Goal: Task Accomplishment & Management: Manage account settings

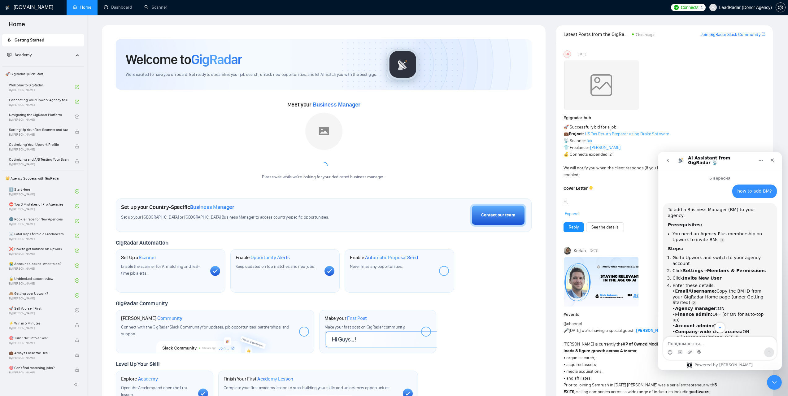
scroll to position [1, 0]
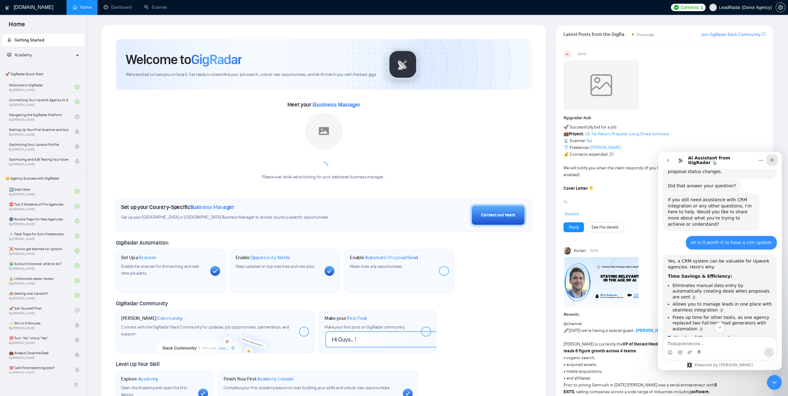
click at [769, 161] on icon "Закрити" at bounding box center [771, 160] width 5 height 5
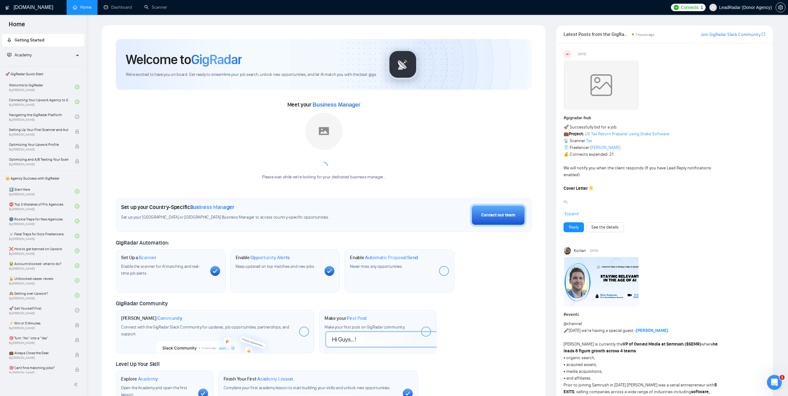
scroll to position [1126, 0]
click at [116, 5] on link "Dashboard" at bounding box center [118, 7] width 28 height 5
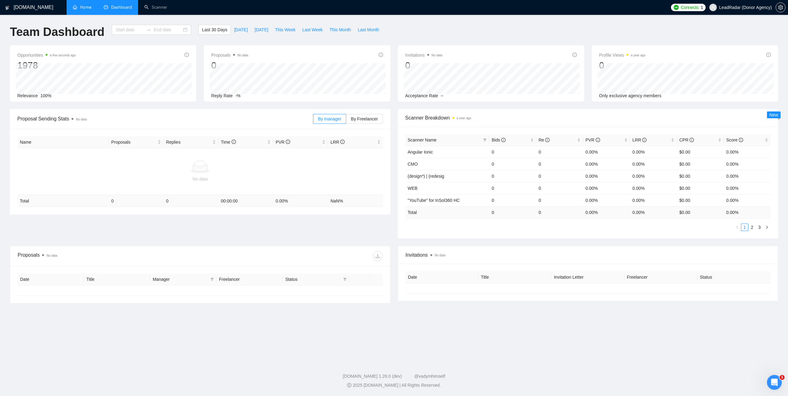
type input "[DATE]"
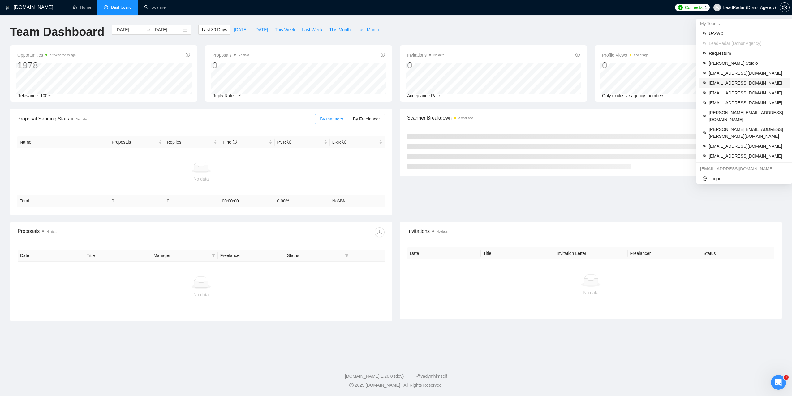
click at [720, 81] on span "[EMAIL_ADDRESS][DOMAIN_NAME]" at bounding box center [747, 83] width 77 height 7
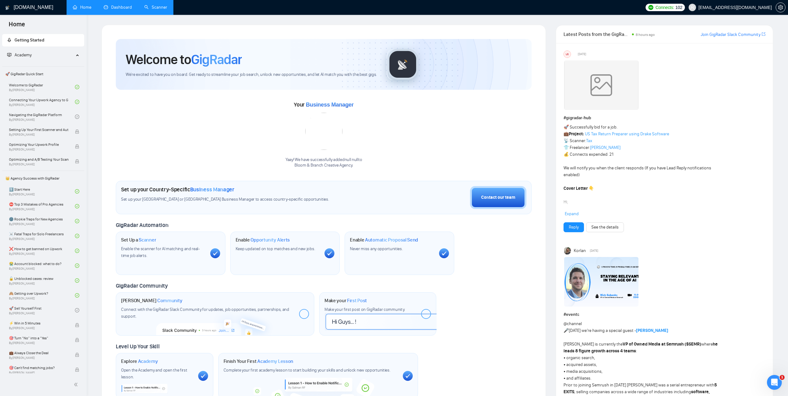
click at [154, 10] on link "Scanner" at bounding box center [155, 7] width 23 height 5
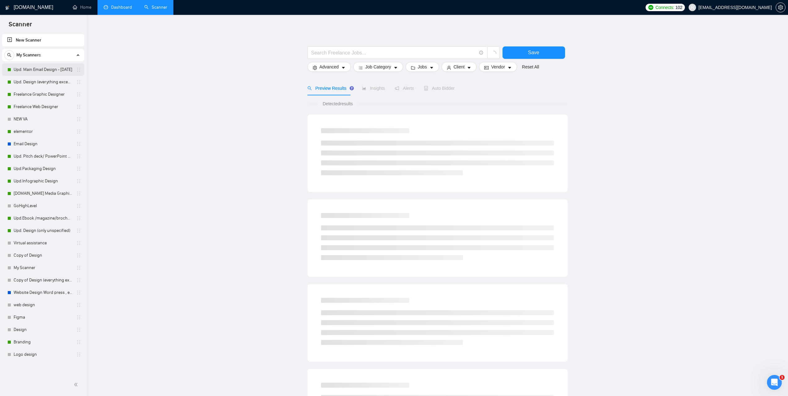
click at [42, 71] on link "Upd. Main Email Design - [DATE]" at bounding box center [43, 69] width 59 height 12
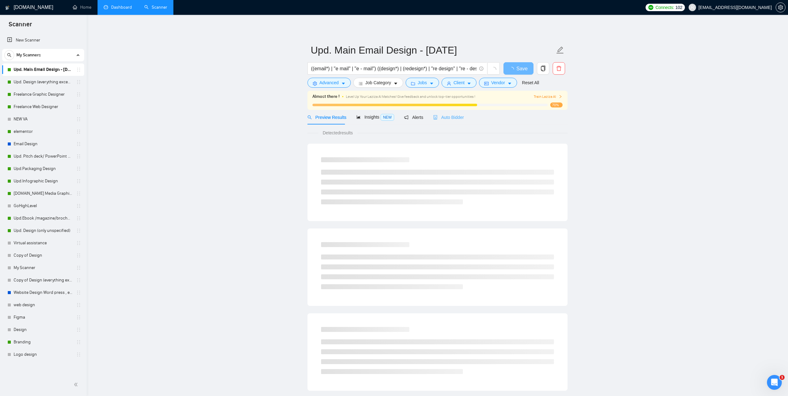
click at [447, 121] on div "Auto Bidder" at bounding box center [448, 117] width 31 height 15
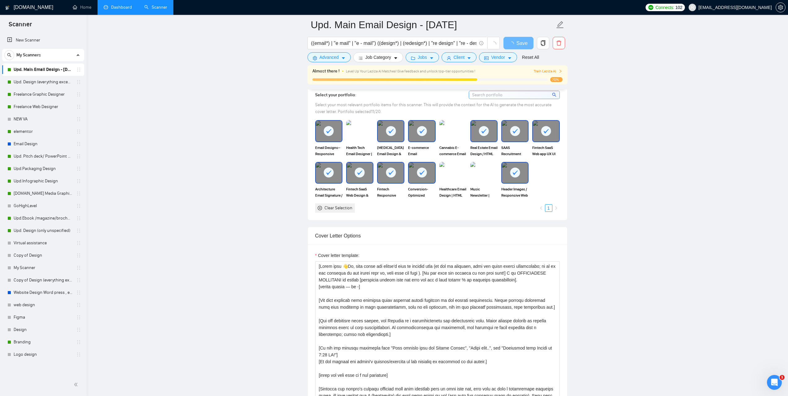
scroll to position [712, 0]
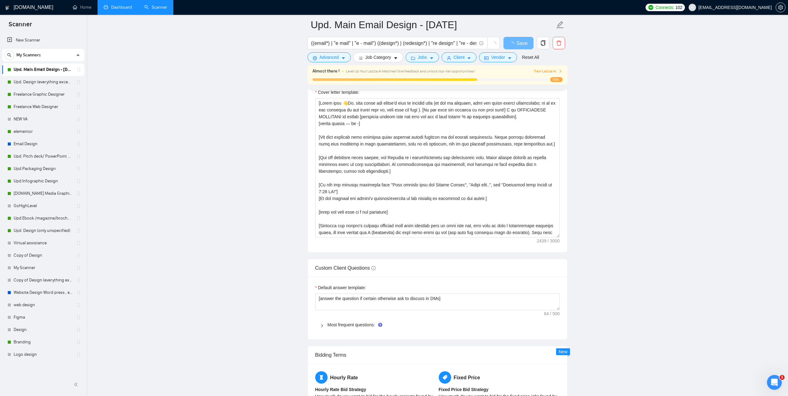
click at [116, 5] on link "Dashboard" at bounding box center [118, 7] width 28 height 5
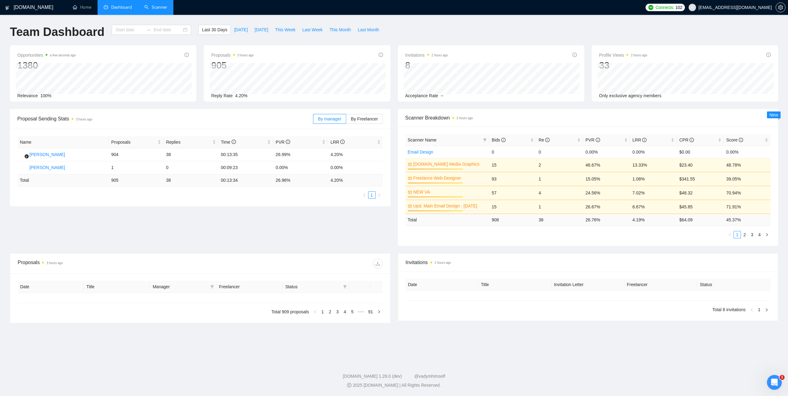
type input "[DATE]"
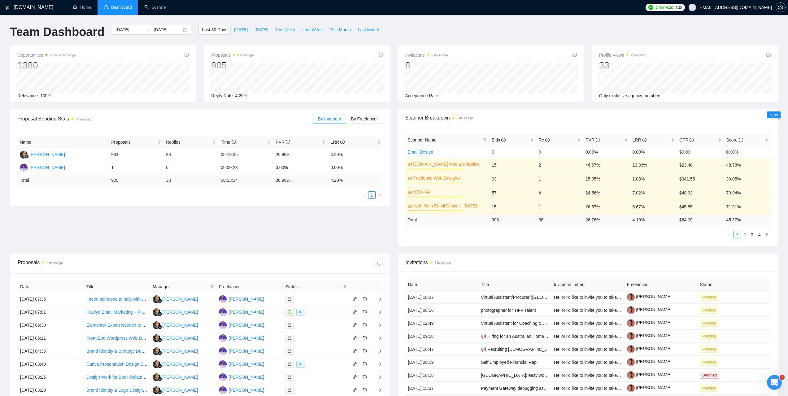
click at [284, 30] on span "This Week" at bounding box center [285, 29] width 20 height 7
type input "[DATE]"
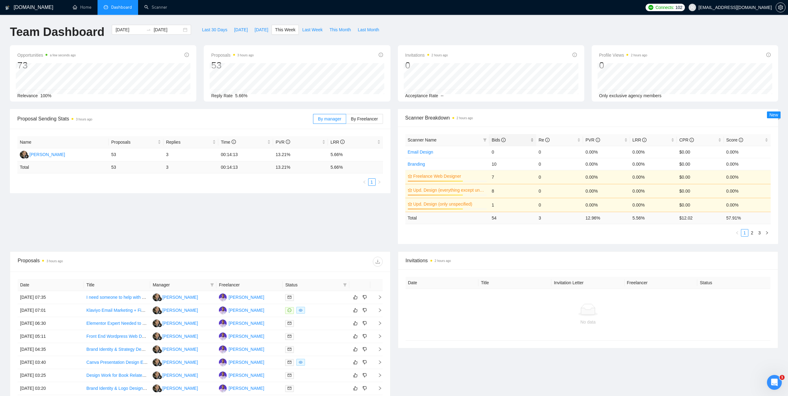
click at [497, 138] on span "Bids" at bounding box center [498, 139] width 14 height 5
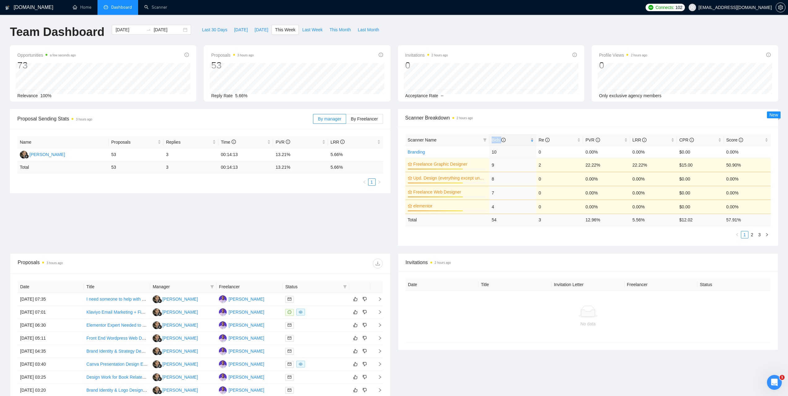
click at [497, 138] on span "Bids" at bounding box center [498, 139] width 14 height 5
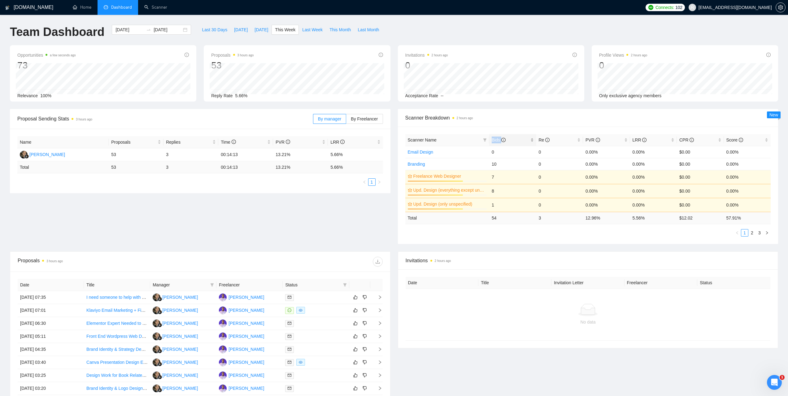
click at [497, 138] on span "Bids" at bounding box center [498, 139] width 14 height 5
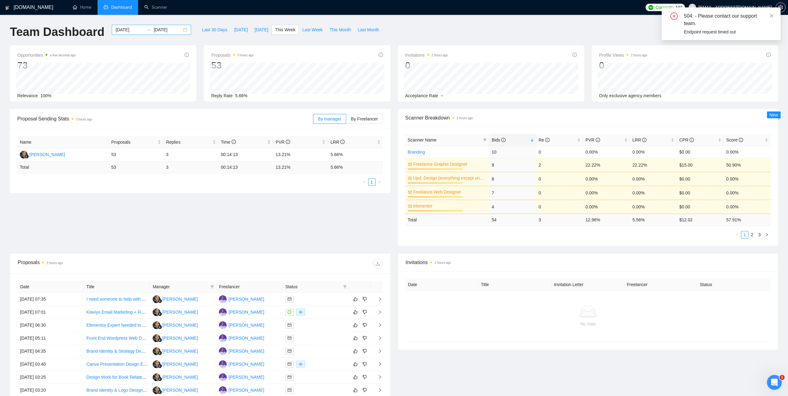
click at [135, 30] on input "[DATE]" at bounding box center [129, 29] width 28 height 7
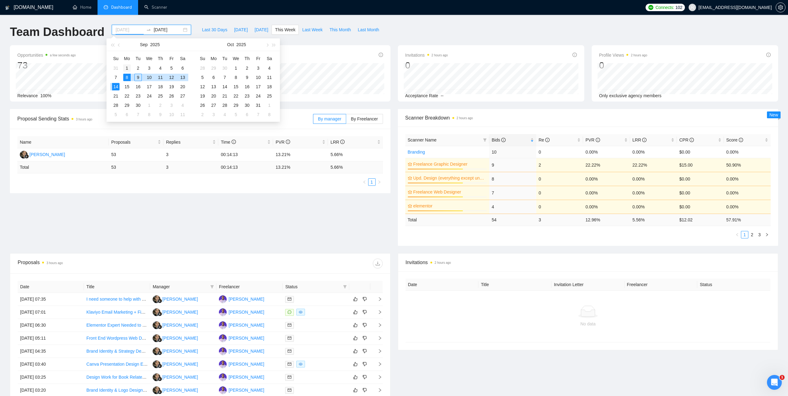
type input "[DATE]"
click at [126, 68] on div "1" at bounding box center [126, 67] width 7 height 7
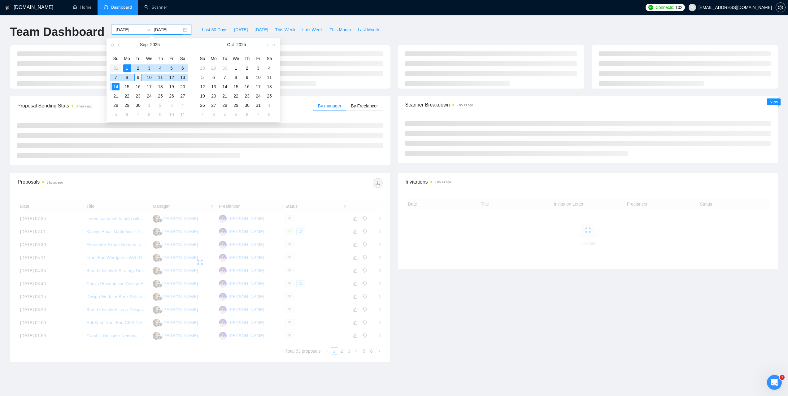
type input "[DATE]"
click at [137, 77] on div "9" at bounding box center [137, 77] width 7 height 7
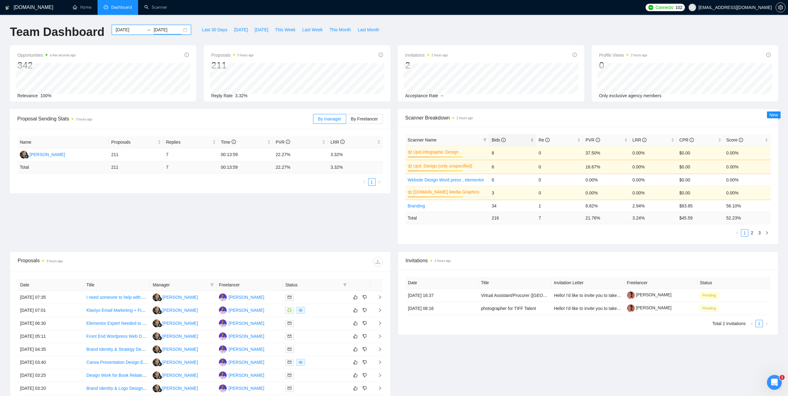
click at [495, 139] on span "Bids" at bounding box center [498, 139] width 14 height 5
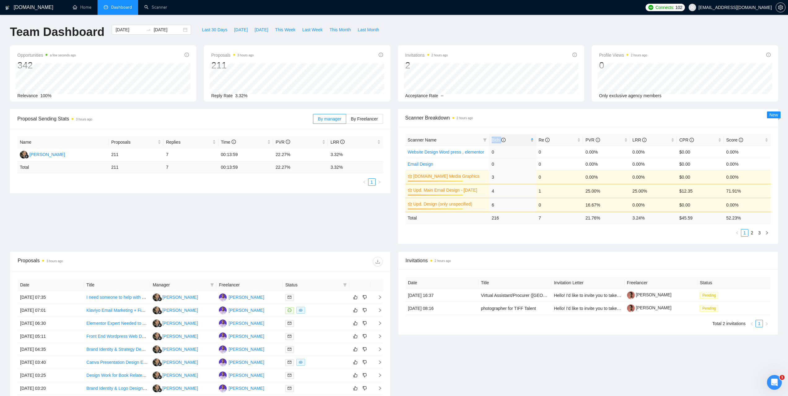
click at [495, 139] on span "Bids" at bounding box center [498, 139] width 14 height 5
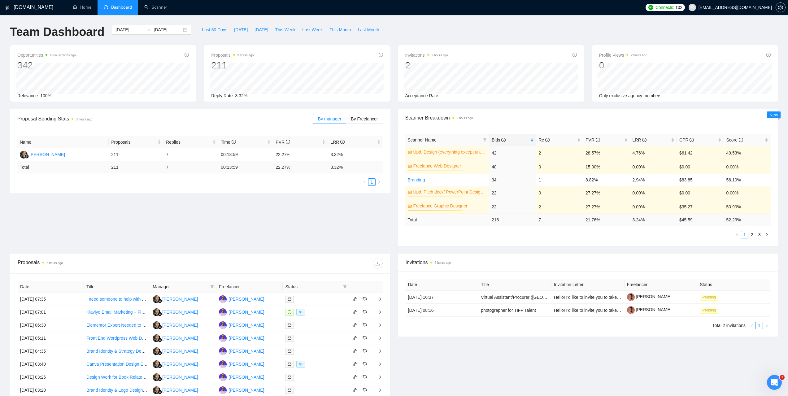
click at [540, 121] on span "Scanner Breakdown 2 hours ago" at bounding box center [587, 118] width 365 height 8
click at [282, 30] on span "This Week" at bounding box center [285, 29] width 20 height 7
type input "[DATE]"
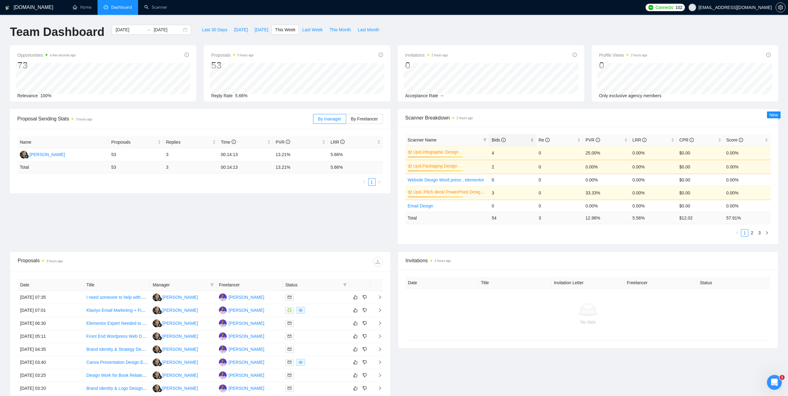
click at [494, 142] on span "Bids" at bounding box center [498, 139] width 14 height 5
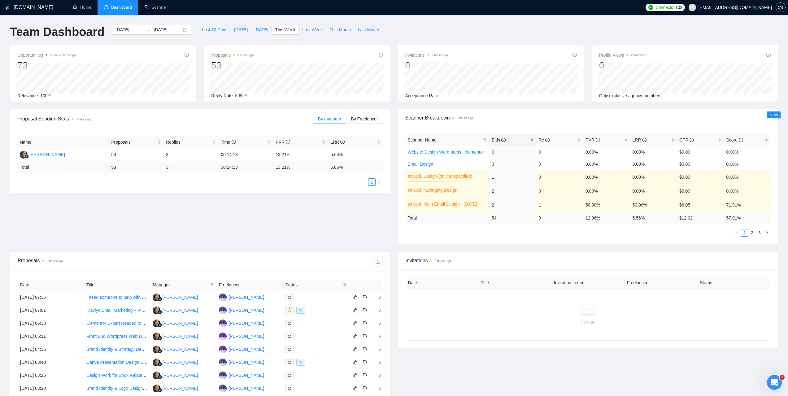
click at [495, 141] on span "Bids" at bounding box center [498, 139] width 14 height 5
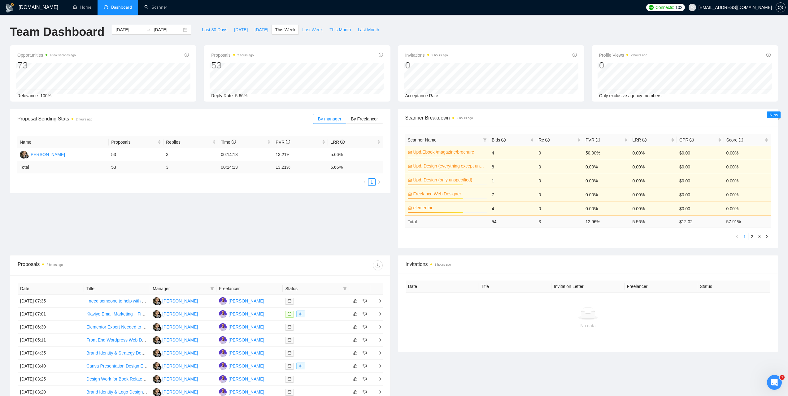
click at [308, 30] on span "Last Week" at bounding box center [312, 29] width 20 height 7
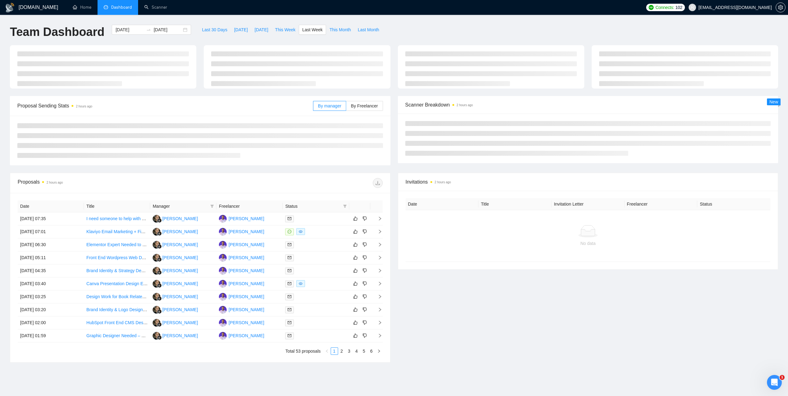
type input "[DATE]"
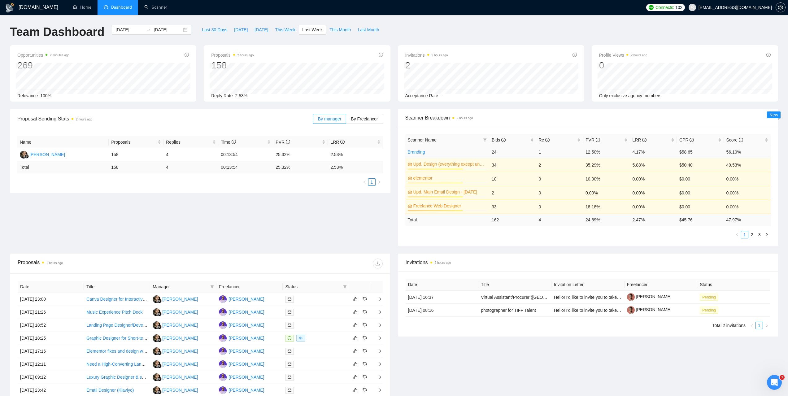
click at [415, 150] on link "Branding" at bounding box center [416, 151] width 17 height 5
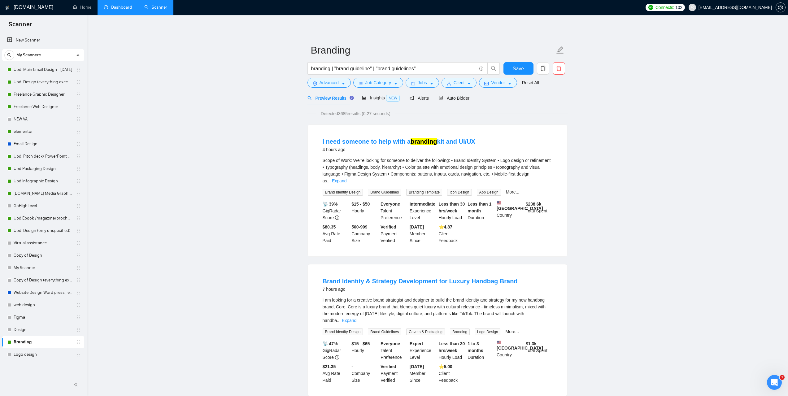
click at [121, 5] on link "Dashboard" at bounding box center [118, 7] width 28 height 5
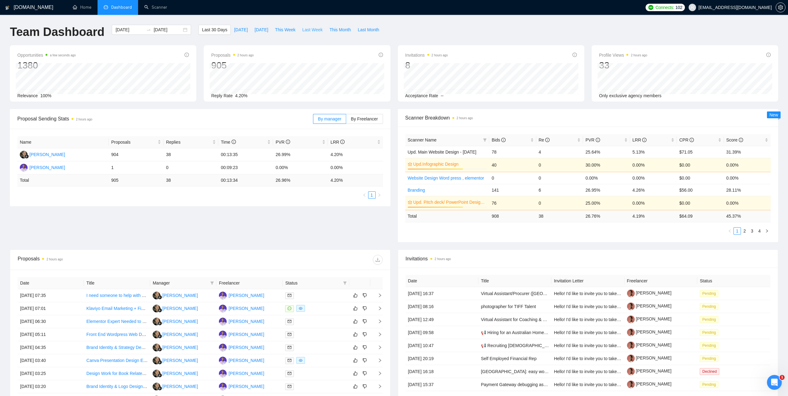
click at [302, 31] on span "Last Week" at bounding box center [312, 29] width 20 height 7
type input "[DATE]"
type input "2025-09-07"
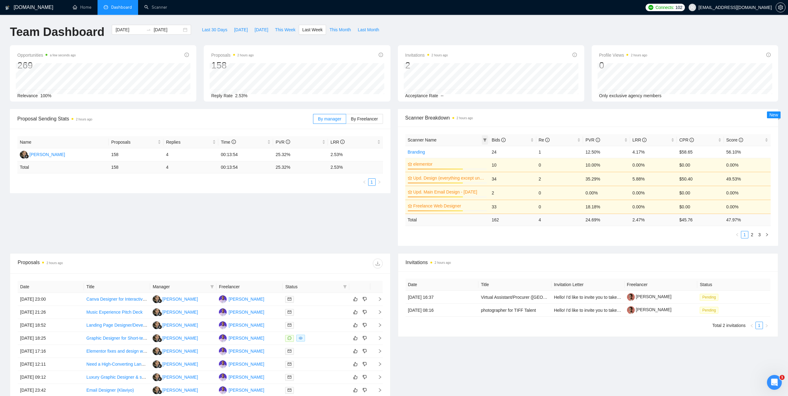
click at [486, 140] on icon "filter" at bounding box center [485, 140] width 4 height 4
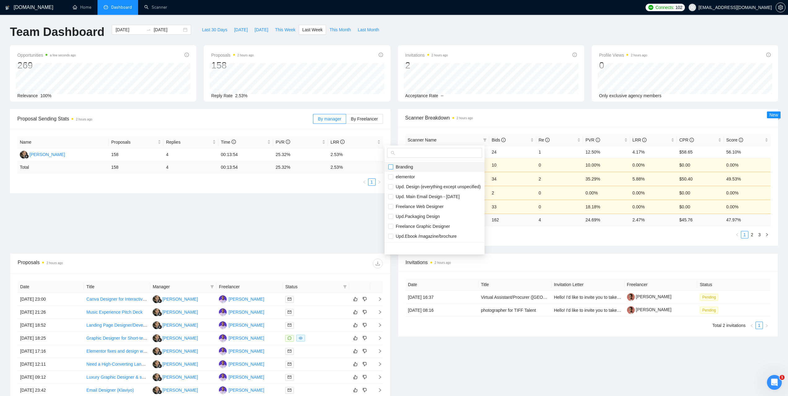
click at [391, 166] on input "checkbox" at bounding box center [390, 166] width 5 height 5
checkbox input "true"
click at [523, 117] on span "Scanner Breakdown 2 hours ago" at bounding box center [587, 118] width 365 height 8
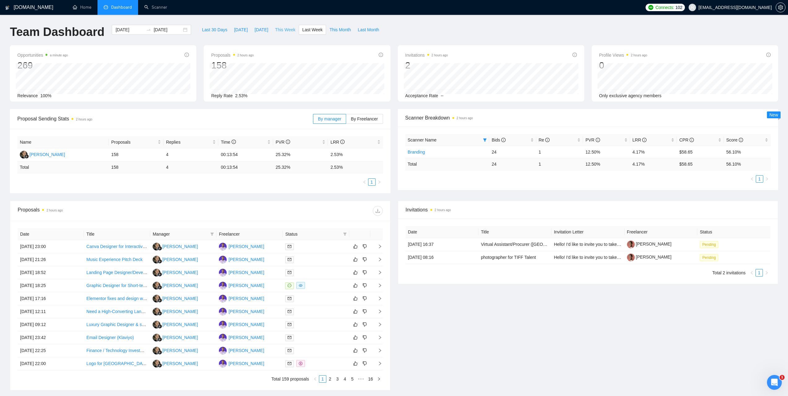
click at [283, 31] on span "This Week" at bounding box center [285, 29] width 20 height 7
type input "[DATE]"
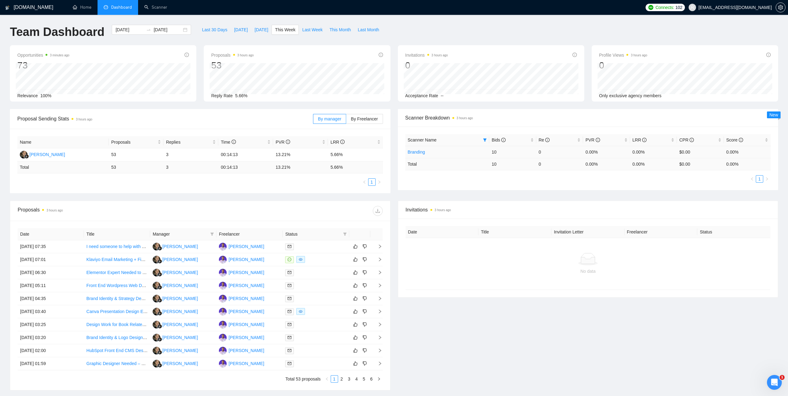
click at [424, 151] on link "Branding" at bounding box center [416, 151] width 17 height 5
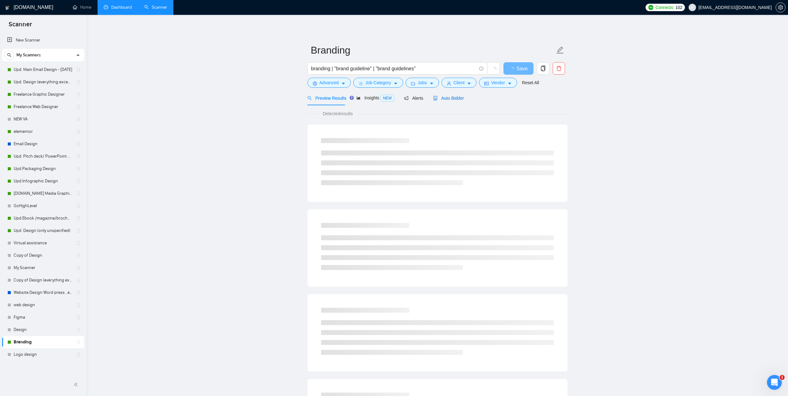
click at [455, 96] on span "Auto Bidder" at bounding box center [448, 98] width 31 height 5
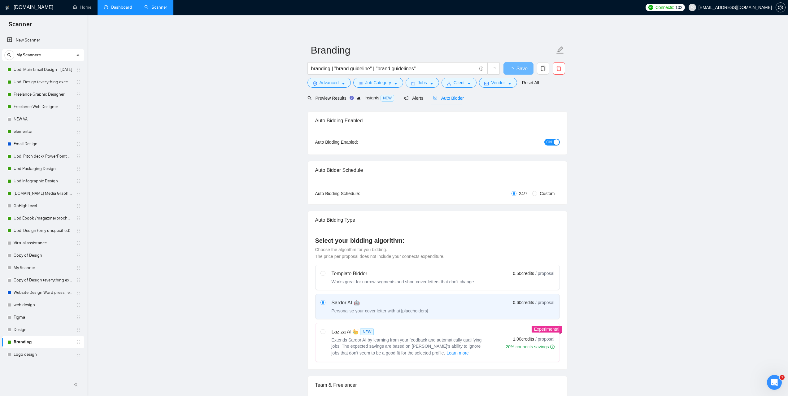
checkbox input "true"
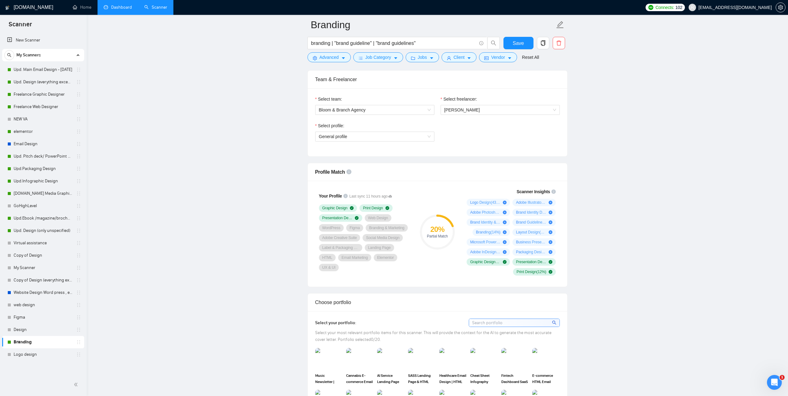
scroll to position [309, 0]
click at [398, 139] on span "General profile" at bounding box center [375, 137] width 112 height 9
click at [425, 135] on span "General profile" at bounding box center [375, 137] width 112 height 9
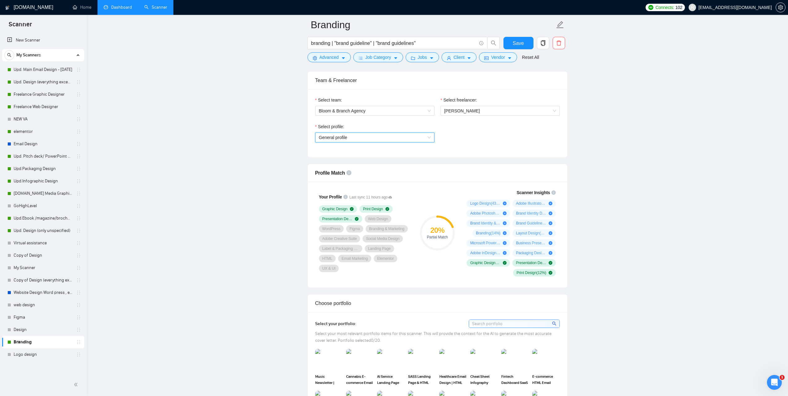
click at [412, 138] on span "General profile" at bounding box center [375, 137] width 112 height 9
click at [360, 158] on div "UX/UI Design" at bounding box center [374, 159] width 112 height 7
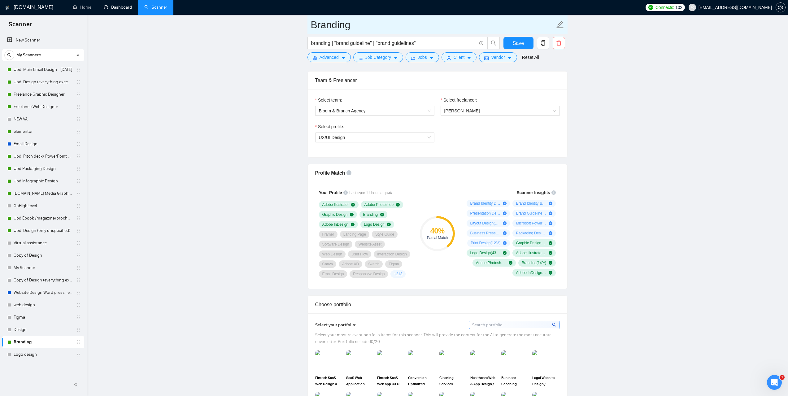
drag, startPoint x: 123, startPoint y: 5, endPoint x: 417, endPoint y: 30, distance: 294.8
click at [123, 5] on link "Dashboard" at bounding box center [118, 7] width 28 height 5
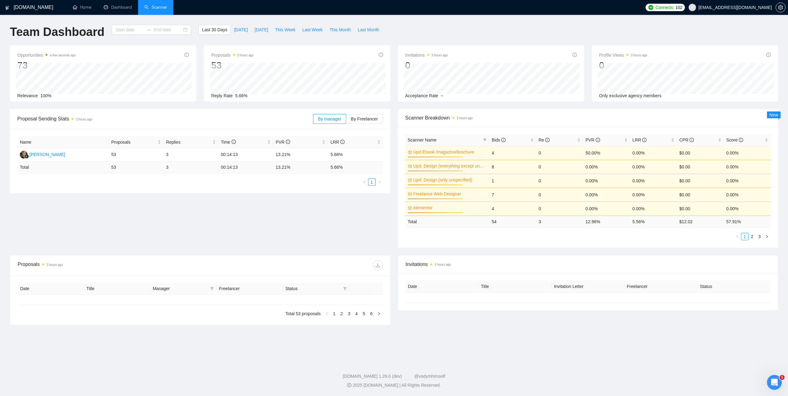
type input "[DATE]"
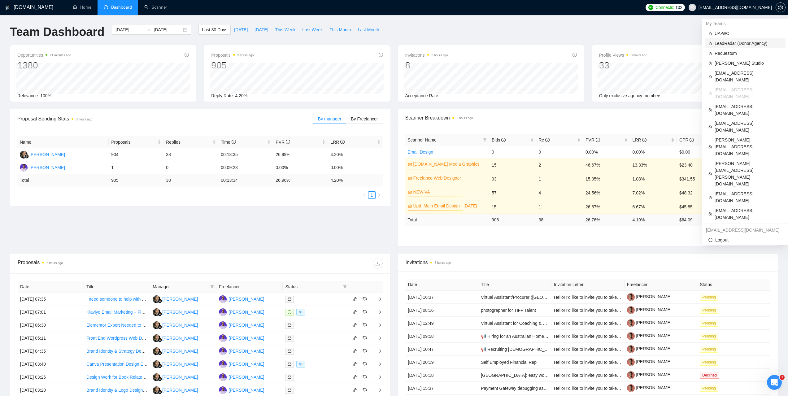
click at [729, 40] on span "LeadRadar (Donor Agency)" at bounding box center [747, 43] width 67 height 7
